Goal: Find specific page/section: Find specific page/section

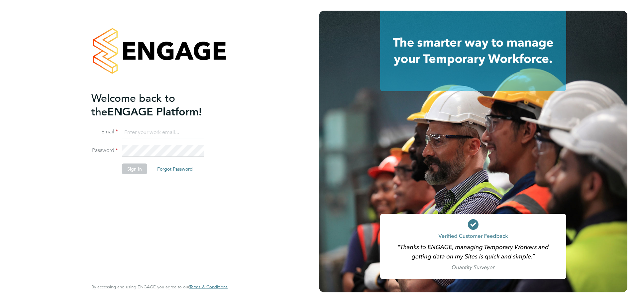
type input "meg.parkinson@fruitionconsult.com"
click at [139, 159] on li "Password" at bounding box center [156, 154] width 130 height 19
click at [136, 175] on li "Sign In Forgot Password" at bounding box center [156, 171] width 130 height 17
click at [134, 167] on button "Sign In" at bounding box center [134, 168] width 25 height 11
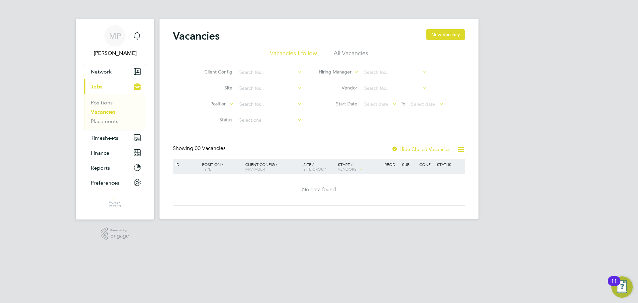
click at [110, 111] on link "Vacancies" at bounding box center [103, 112] width 25 height 6
click at [66, 111] on div "MP [PERSON_NAME] Notifications Applications: Network Team Members Businesses Si…" at bounding box center [319, 114] width 638 height 229
drag, startPoint x: 66, startPoint y: 111, endPoint x: 179, endPoint y: 118, distance: 113.5
click at [179, 118] on div "MP [PERSON_NAME] Notifications Applications: Network Team Members Businesses Si…" at bounding box center [319, 114] width 638 height 229
click at [27, 107] on div "MP [PERSON_NAME] Notifications Applications: Network Team Members Businesses Si…" at bounding box center [319, 114] width 638 height 229
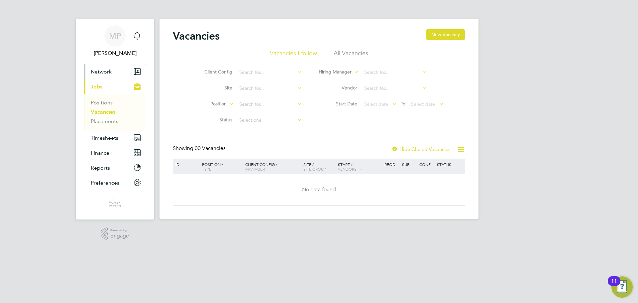
click at [101, 76] on button "Network" at bounding box center [115, 71] width 62 height 15
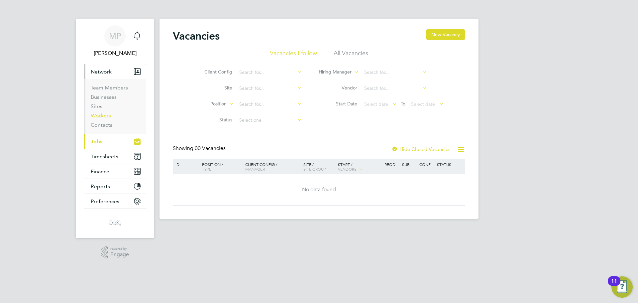
click at [107, 113] on link "Workers" at bounding box center [101, 115] width 20 height 6
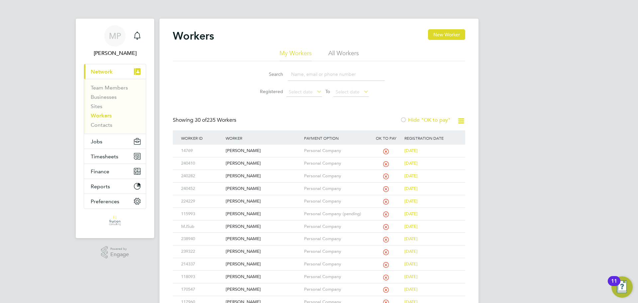
click at [306, 75] on input at bounding box center [336, 74] width 97 height 13
type input "s"
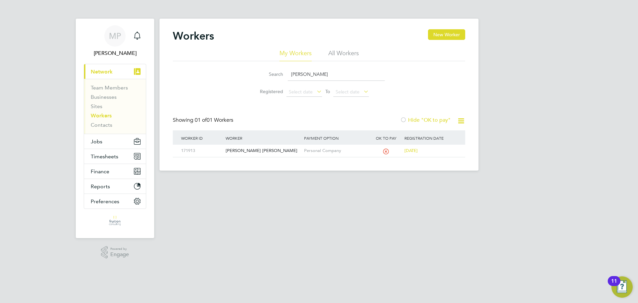
type input "[PERSON_NAME]"
